Goal: Information Seeking & Learning: Learn about a topic

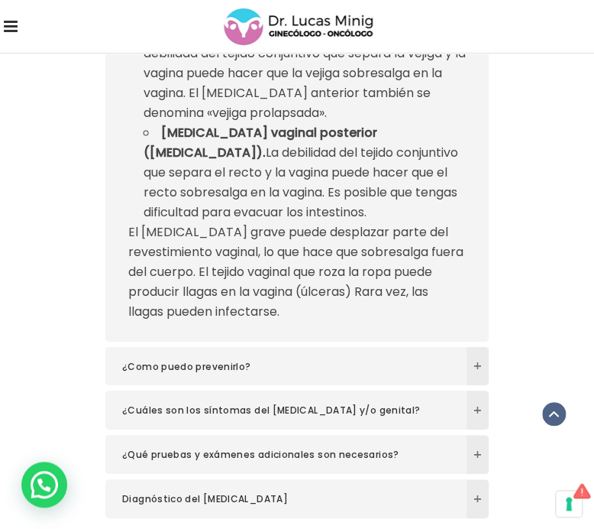
scroll to position [2665, 0]
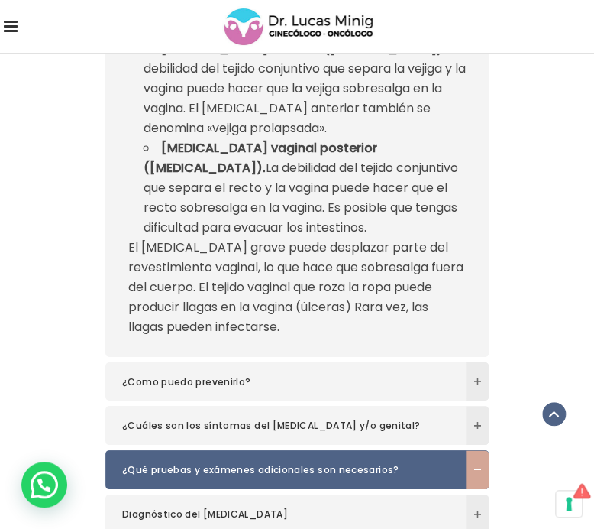
click at [379, 489] on h6 "¿Qué pruebas y exámenes adicionales son necesarios?" at bounding box center [297, 469] width 384 height 39
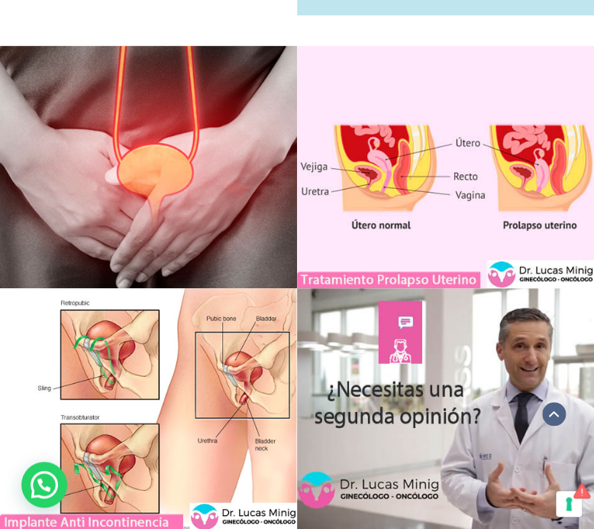
scroll to position [4660, 0]
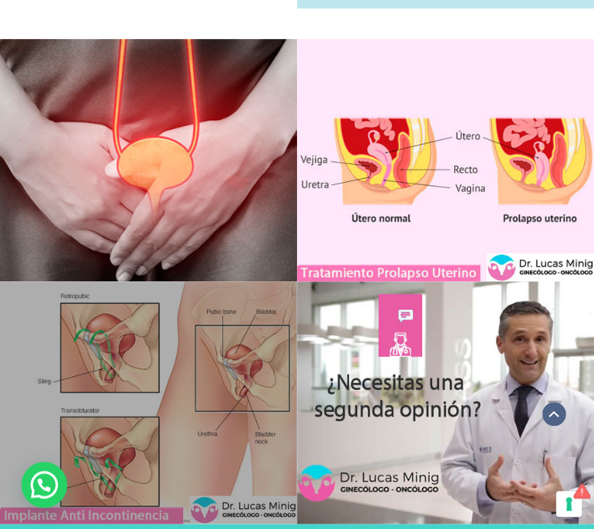
click at [218, 406] on link at bounding box center [148, 402] width 297 height 242
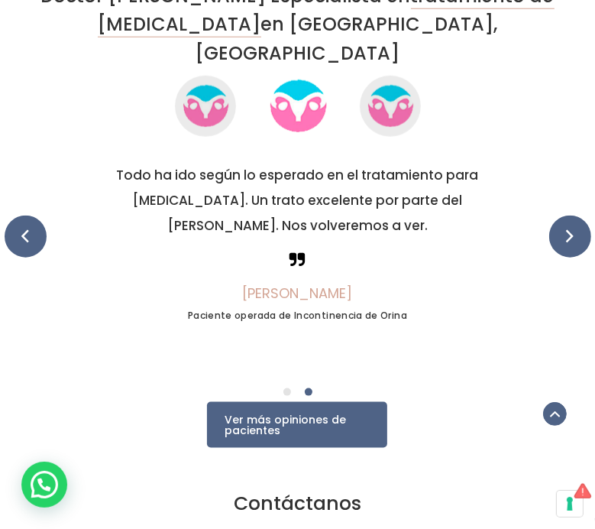
scroll to position [3781, 0]
